Goal: Find specific page/section: Find specific page/section

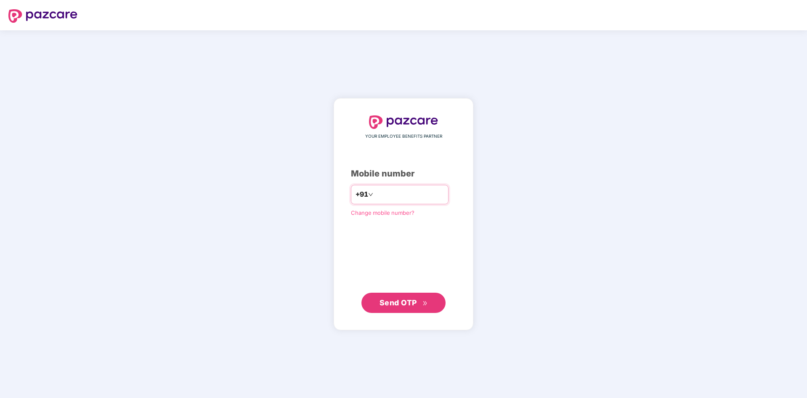
type input "**********"
click at [409, 301] on span "Send OTP" at bounding box center [398, 302] width 37 height 9
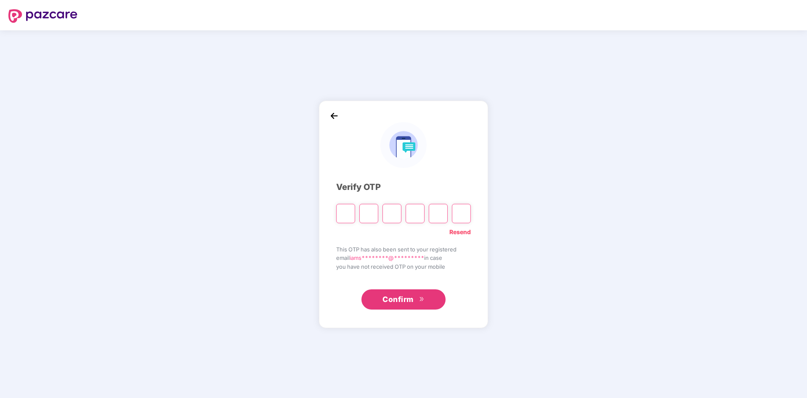
type input "*"
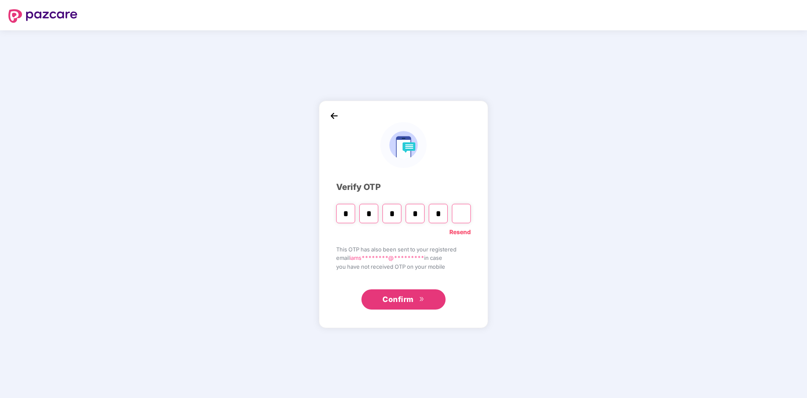
type input "*"
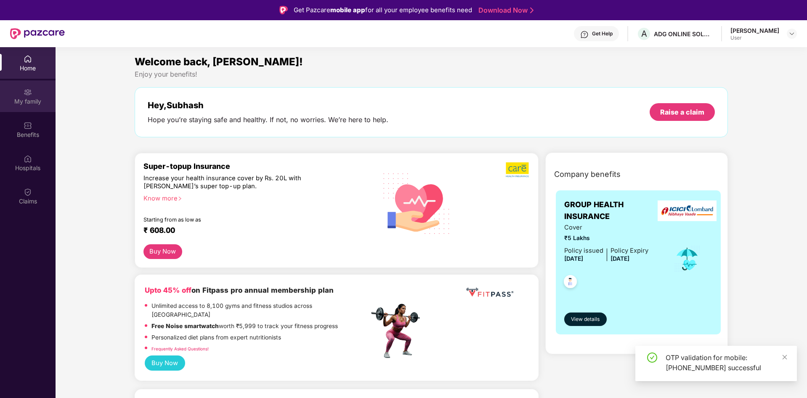
click at [32, 103] on div "My family" at bounding box center [28, 101] width 56 height 8
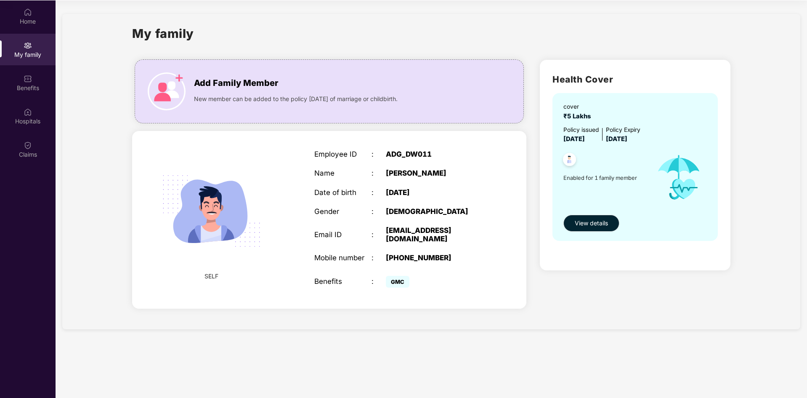
scroll to position [47, 0]
click at [588, 229] on button "View details" at bounding box center [591, 222] width 56 height 17
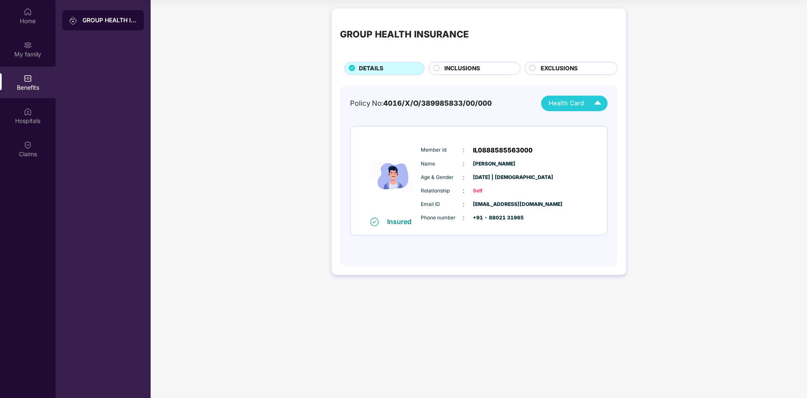
click at [597, 105] on img at bounding box center [597, 103] width 15 height 15
click at [596, 124] on img at bounding box center [599, 123] width 6 height 6
click at [33, 82] on div "Benefits" at bounding box center [28, 82] width 56 height 32
click at [34, 54] on div "My family" at bounding box center [28, 54] width 56 height 8
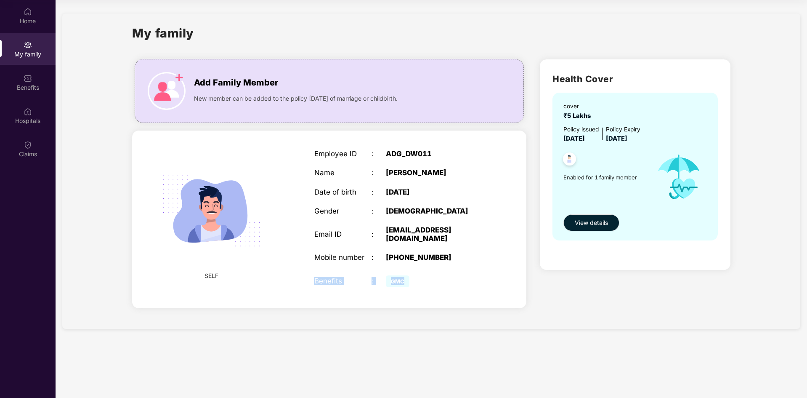
drag, startPoint x: 311, startPoint y: 273, endPoint x: 417, endPoint y: 275, distance: 106.9
click at [417, 275] on div "Employee ID : ADG_DW011 Name : [PERSON_NAME] Date of birth : [DEMOGRAPHIC_DATA]…" at bounding box center [400, 219] width 189 height 161
click at [425, 275] on div "GMC" at bounding box center [436, 280] width 100 height 17
drag, startPoint x: 431, startPoint y: 275, endPoint x: 306, endPoint y: 272, distance: 125.0
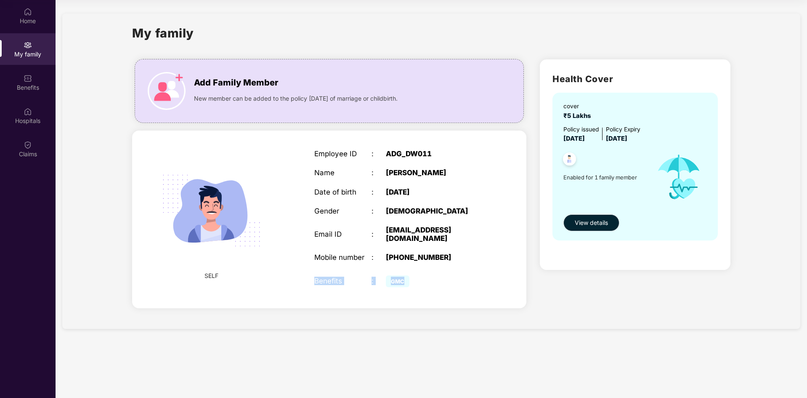
click at [306, 272] on div "Employee ID : ADG_DW011 Name : [PERSON_NAME] Date of birth : [DEMOGRAPHIC_DATA]…" at bounding box center [400, 219] width 189 height 161
click at [315, 281] on div "Employee ID : ADG_DW011 Name : [PERSON_NAME] Date of birth : [DEMOGRAPHIC_DATA]…" at bounding box center [400, 219] width 189 height 161
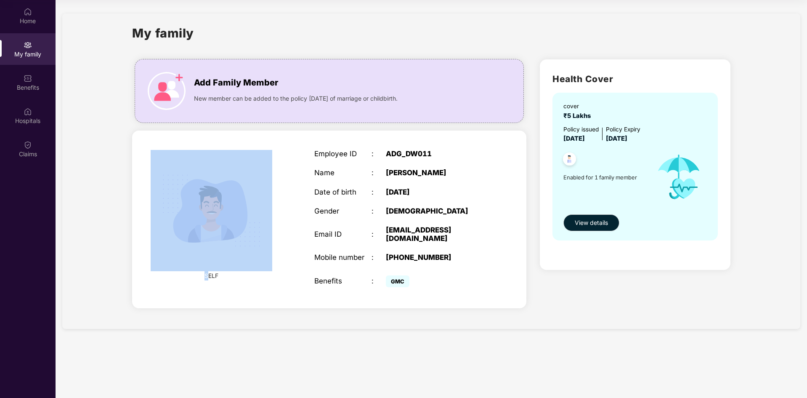
drag, startPoint x: 207, startPoint y: 272, endPoint x: 251, endPoint y: 279, distance: 44.7
click at [251, 279] on div "SELF" at bounding box center [211, 219] width 94 height 139
click at [253, 279] on div "SELF" at bounding box center [211, 219] width 94 height 139
drag, startPoint x: 205, startPoint y: 270, endPoint x: 227, endPoint y: 273, distance: 22.1
click at [227, 273] on div "SELF" at bounding box center [211, 219] width 94 height 139
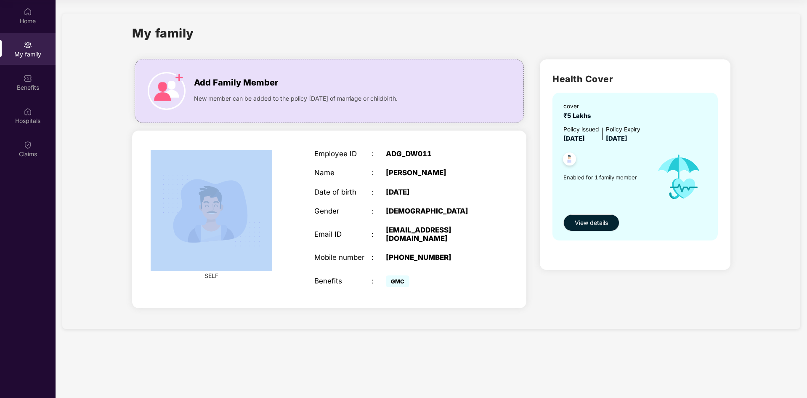
click at [231, 273] on div "SELF" at bounding box center [211, 219] width 94 height 139
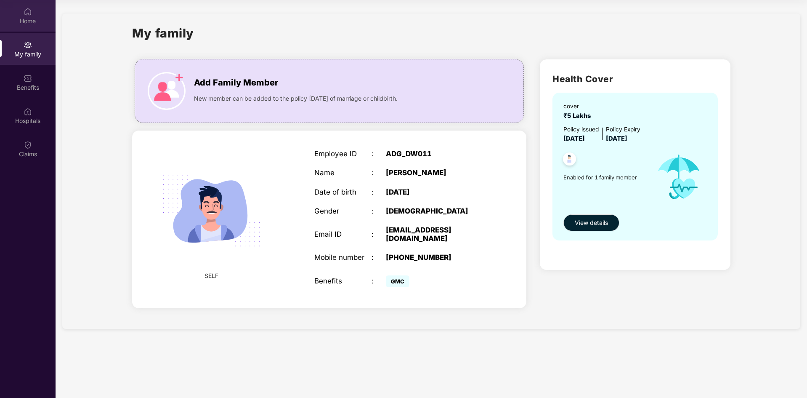
click at [33, 13] on div "Home" at bounding box center [28, 16] width 56 height 32
